Goal: Entertainment & Leisure: Consume media (video, audio)

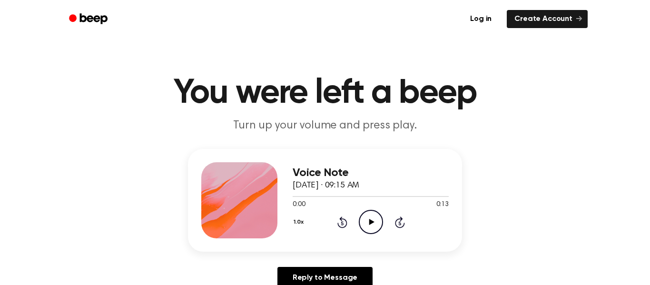
click at [370, 215] on icon "Play Audio" at bounding box center [371, 222] width 24 height 24
click at [374, 226] on icon "Pause Audio" at bounding box center [371, 222] width 24 height 24
click at [345, 221] on icon "Rewind 5 seconds" at bounding box center [342, 222] width 10 height 12
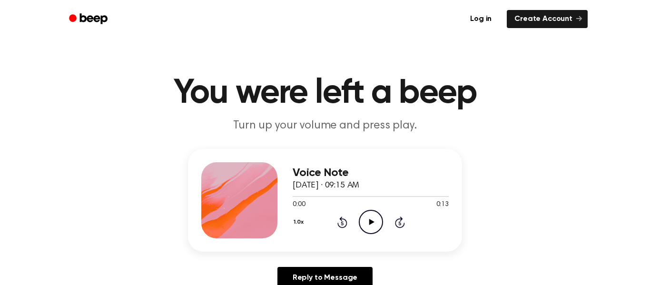
click at [370, 221] on icon at bounding box center [371, 222] width 5 height 6
click at [348, 223] on div "1.0x Rewind 5 seconds Play Audio Skip 5 seconds" at bounding box center [371, 222] width 156 height 24
click at [346, 223] on icon at bounding box center [343, 222] width 10 height 11
click at [347, 217] on div "1.0x Rewind 5 seconds Play Audio Skip 5 seconds" at bounding box center [371, 222] width 156 height 24
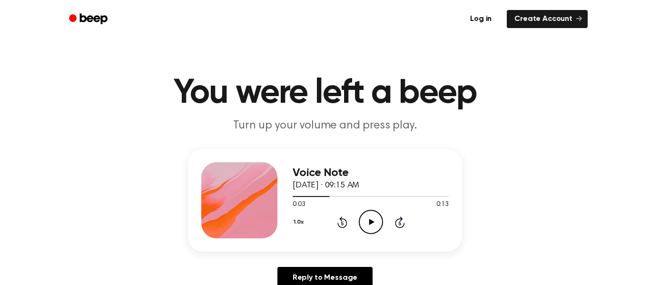
click at [345, 220] on icon at bounding box center [343, 222] width 10 height 11
click at [364, 219] on icon "Play Audio" at bounding box center [371, 222] width 24 height 24
click at [375, 216] on icon "Play Audio" at bounding box center [371, 222] width 24 height 24
click at [371, 220] on icon "Play Audio" at bounding box center [371, 222] width 24 height 24
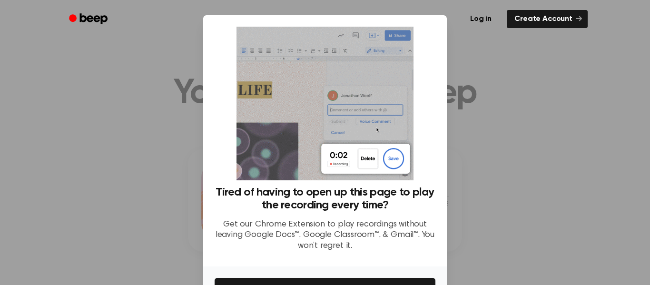
click at [109, 124] on div at bounding box center [325, 142] width 650 height 285
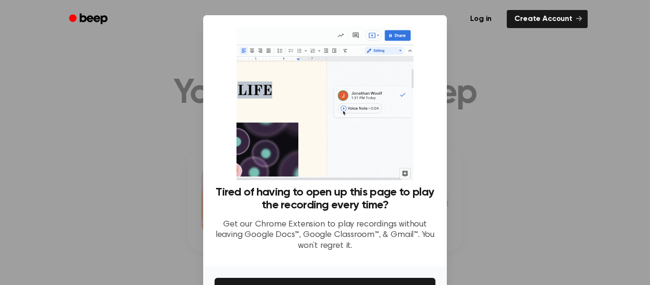
click at [179, 123] on div at bounding box center [325, 142] width 650 height 285
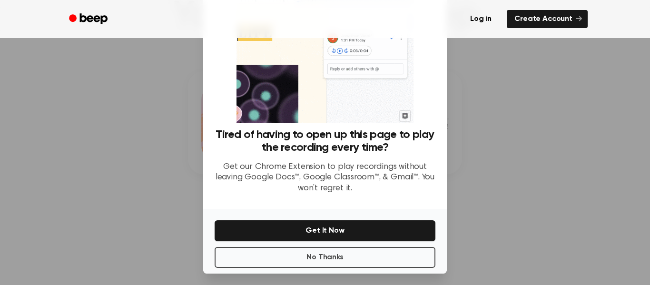
scroll to position [61, 0]
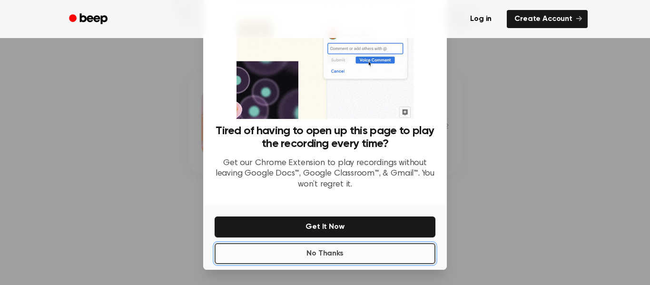
click at [314, 254] on button "No Thanks" at bounding box center [325, 253] width 221 height 21
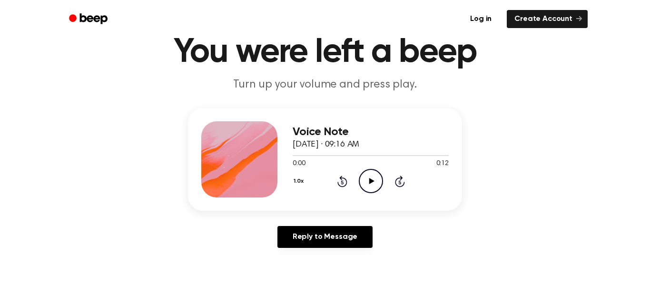
scroll to position [40, 0]
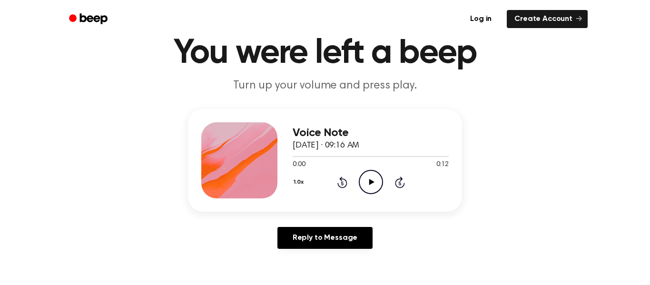
click at [364, 186] on icon "Play Audio" at bounding box center [371, 182] width 24 height 24
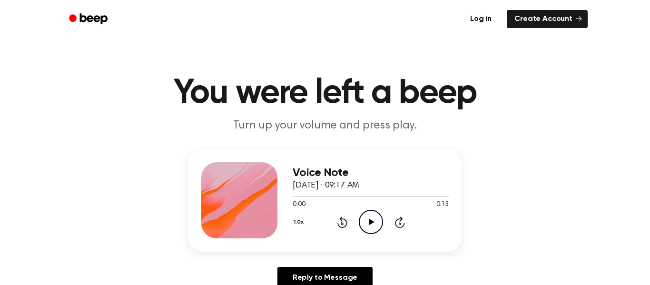
click at [380, 214] on icon "Play Audio" at bounding box center [371, 222] width 24 height 24
click at [321, 197] on div at bounding box center [371, 196] width 156 height 1
click at [367, 217] on icon "Play Audio" at bounding box center [371, 222] width 24 height 24
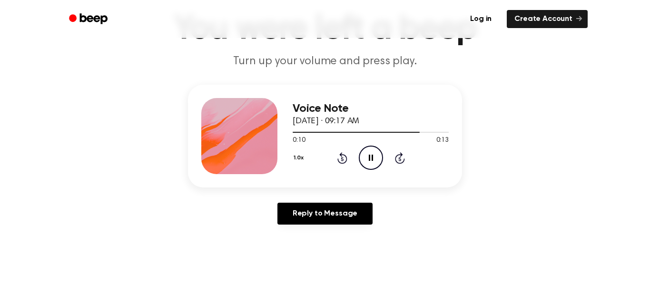
scroll to position [66, 0]
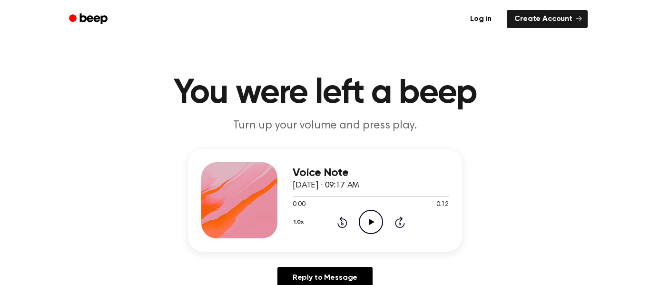
click at [369, 219] on icon "Play Audio" at bounding box center [371, 222] width 24 height 24
click at [370, 215] on icon "Play Audio" at bounding box center [371, 222] width 24 height 24
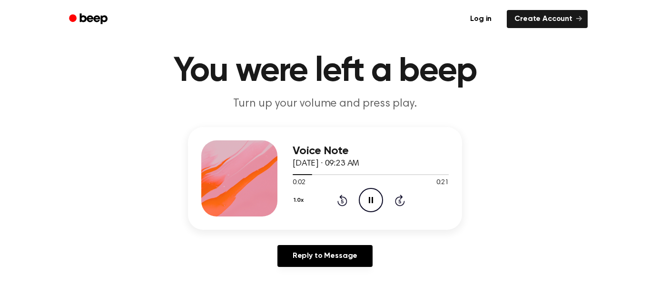
scroll to position [23, 0]
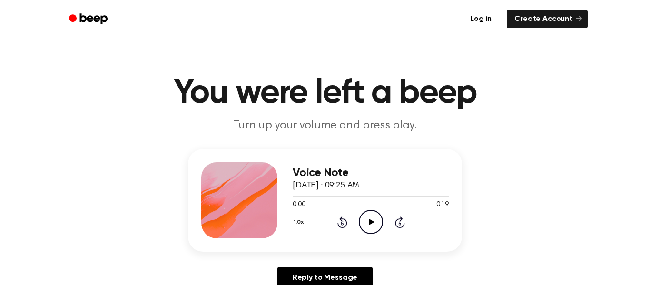
click at [378, 226] on icon "Play Audio" at bounding box center [371, 222] width 24 height 24
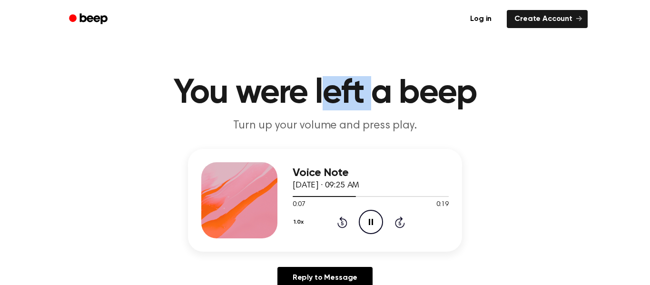
drag, startPoint x: 319, startPoint y: 95, endPoint x: 370, endPoint y: 86, distance: 51.8
click at [370, 86] on h1 "You were left a beep" at bounding box center [325, 93] width 488 height 34
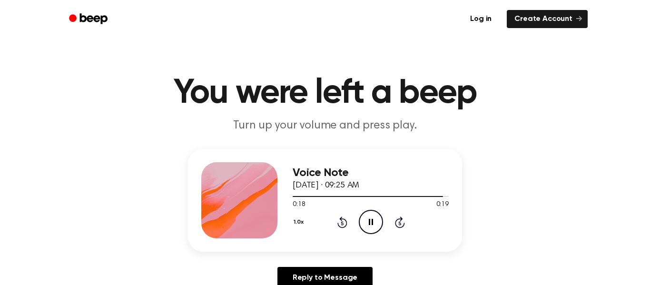
click at [373, 225] on icon "Pause Audio" at bounding box center [371, 222] width 24 height 24
